Goal: Information Seeking & Learning: Learn about a topic

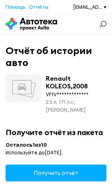
click at [64, 169] on span "Получить отчёт" at bounding box center [56, 173] width 44 height 8
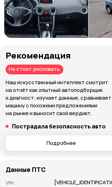
scroll to position [161, 0]
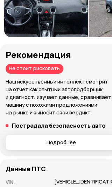
click at [50, 146] on span "Подробнее" at bounding box center [61, 142] width 29 height 7
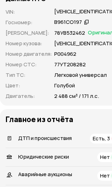
click at [100, 143] on div "Есть, 3" at bounding box center [104, 138] width 28 height 10
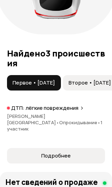
scroll to position [1060, 0]
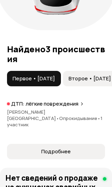
click at [99, 82] on span "Второе • [DATE]" at bounding box center [90, 78] width 42 height 7
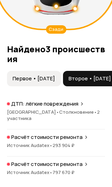
click at [86, 160] on div "Расчёт стоимости ремонта" at bounding box center [56, 163] width 98 height 7
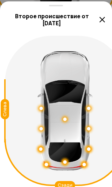
scroll to position [0, 5]
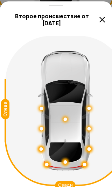
click at [102, 21] on icon at bounding box center [102, 19] width 8 height 8
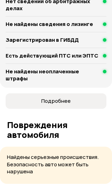
scroll to position [743, 0]
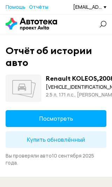
click at [88, 123] on button "Посмотреть" at bounding box center [56, 118] width 101 height 17
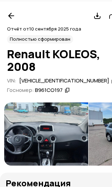
scroll to position [40, 0]
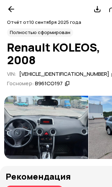
click at [73, 132] on img at bounding box center [46, 127] width 84 height 63
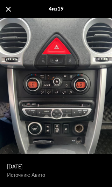
click at [9, 9] on span at bounding box center [8, 9] width 5 height 5
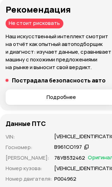
click at [79, 105] on button "Подробнее" at bounding box center [62, 96] width 112 height 15
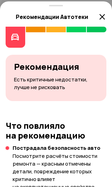
click at [103, 18] on icon at bounding box center [102, 17] width 8 height 8
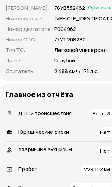
scroll to position [356, 0]
click at [95, 117] on span "Есть, 3" at bounding box center [101, 113] width 17 height 7
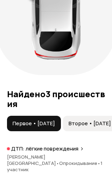
scroll to position [1015, 0]
click at [55, 127] on span "Первое • [DATE]" at bounding box center [34, 123] width 42 height 7
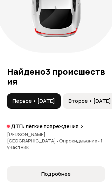
scroll to position [1036, 0]
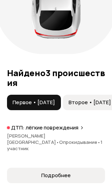
click at [82, 129] on div "ДТП: лёгкие повреждения" at bounding box center [56, 127] width 98 height 7
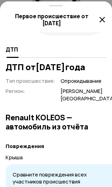
scroll to position [165, 0]
click at [105, 21] on icon at bounding box center [102, 19] width 8 height 8
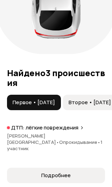
click at [102, 105] on span "Второе • [DATE]" at bounding box center [90, 102] width 42 height 7
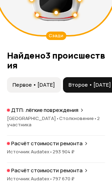
scroll to position [1056, 0]
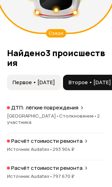
click at [84, 111] on div "ДТП: лёгкие повреждения" at bounding box center [56, 107] width 98 height 7
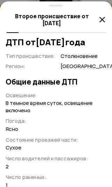
scroll to position [175, 0]
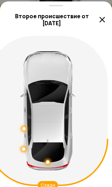
click at [105, 18] on icon at bounding box center [102, 19] width 8 height 8
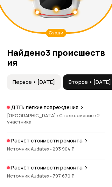
scroll to position [0, 0]
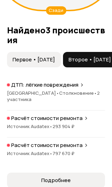
click at [85, 142] on icon at bounding box center [86, 145] width 4 height 6
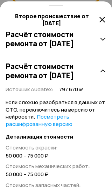
scroll to position [185, 0]
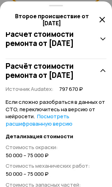
click at [61, 127] on link "Посмотреть расшифрованную версию" at bounding box center [39, 119] width 67 height 15
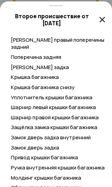
scroll to position [904, 0]
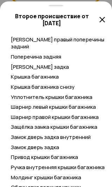
click at [104, 21] on icon at bounding box center [102, 19] width 8 height 8
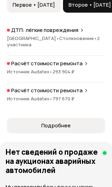
scroll to position [1163, 0]
